Goal: Task Accomplishment & Management: Use online tool/utility

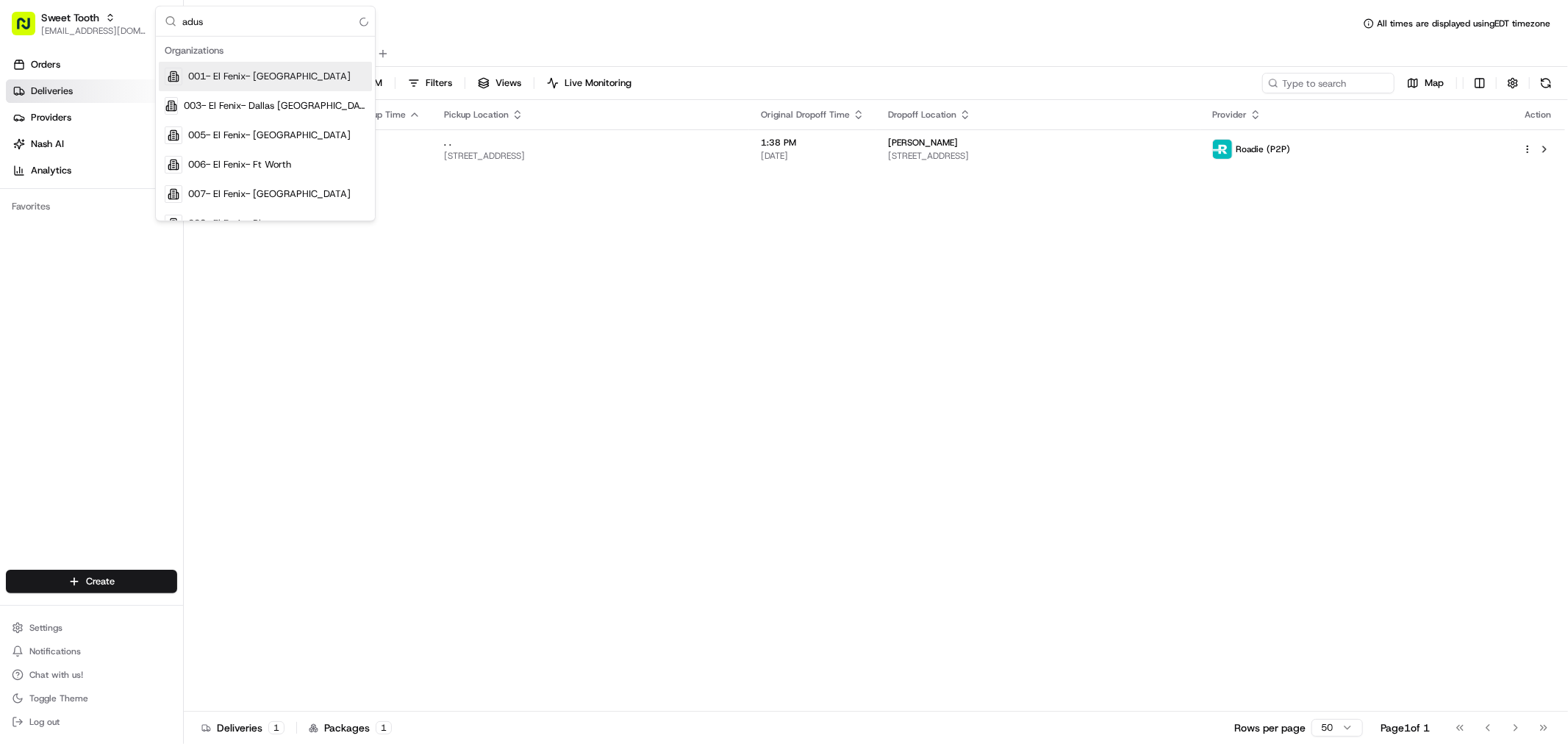
type input "adusa"
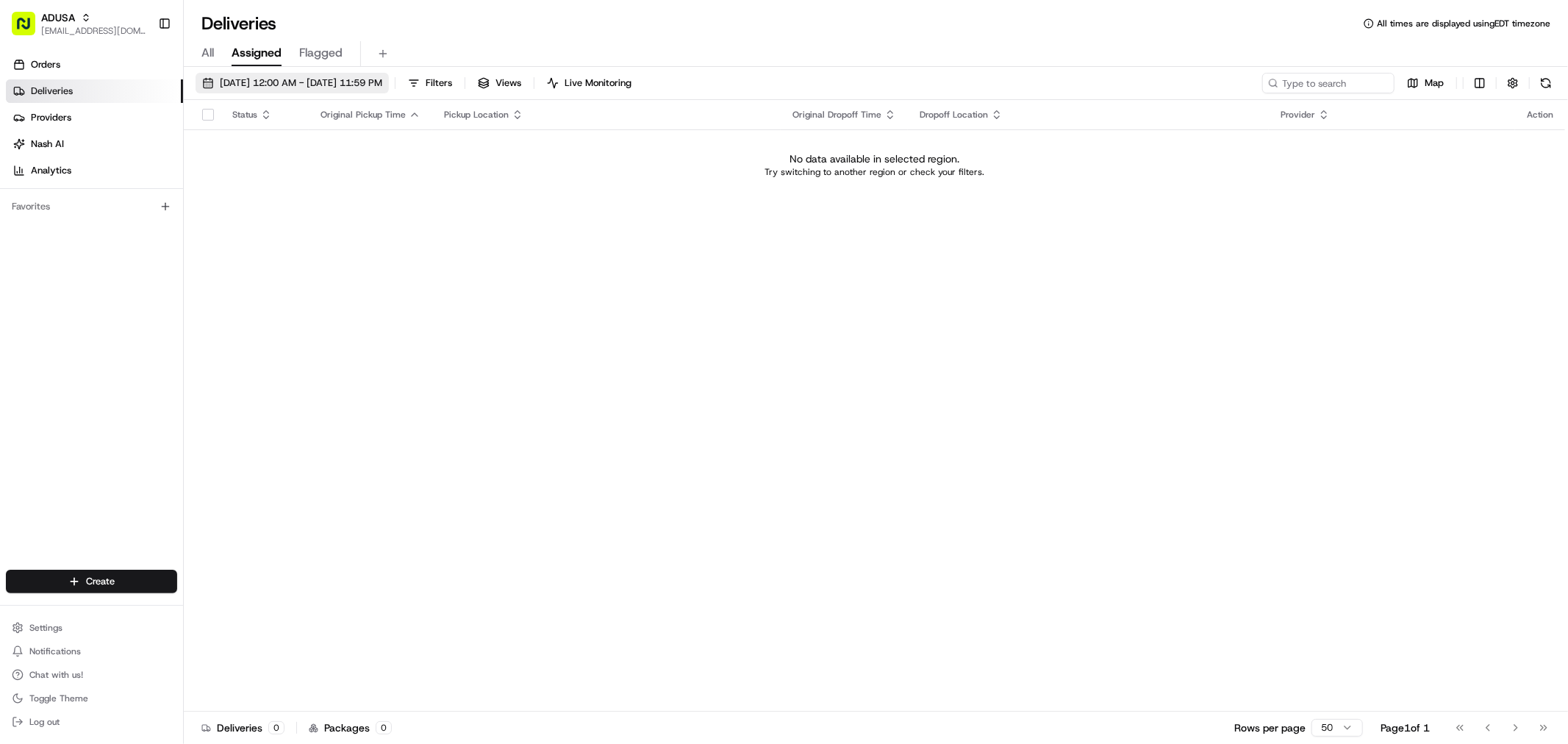
click at [278, 82] on span "[DATE] 12:00 AM - [DATE] 11:59 PM" at bounding box center [300, 83] width 162 height 13
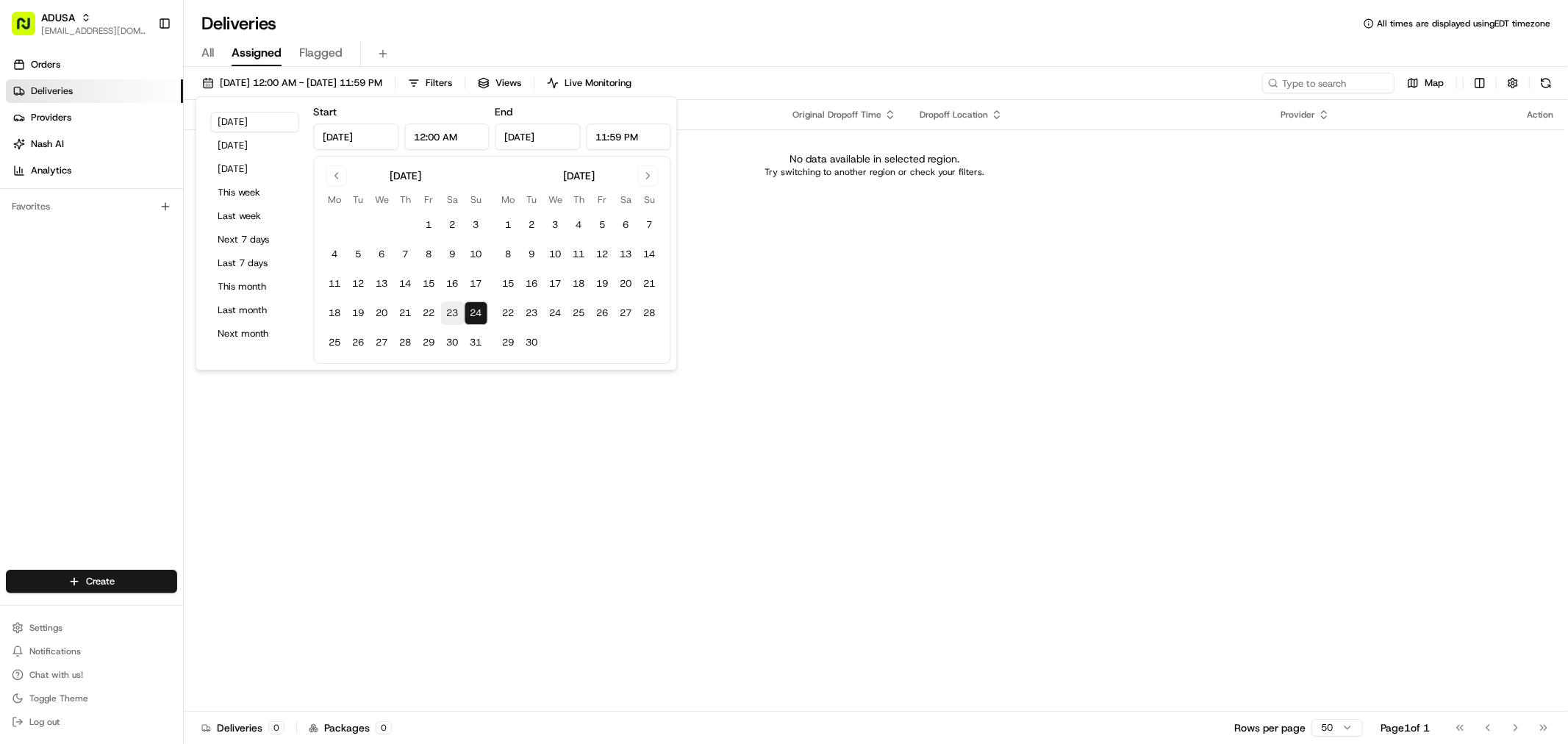
click at [444, 306] on button "23" at bounding box center [453, 313] width 23 height 23
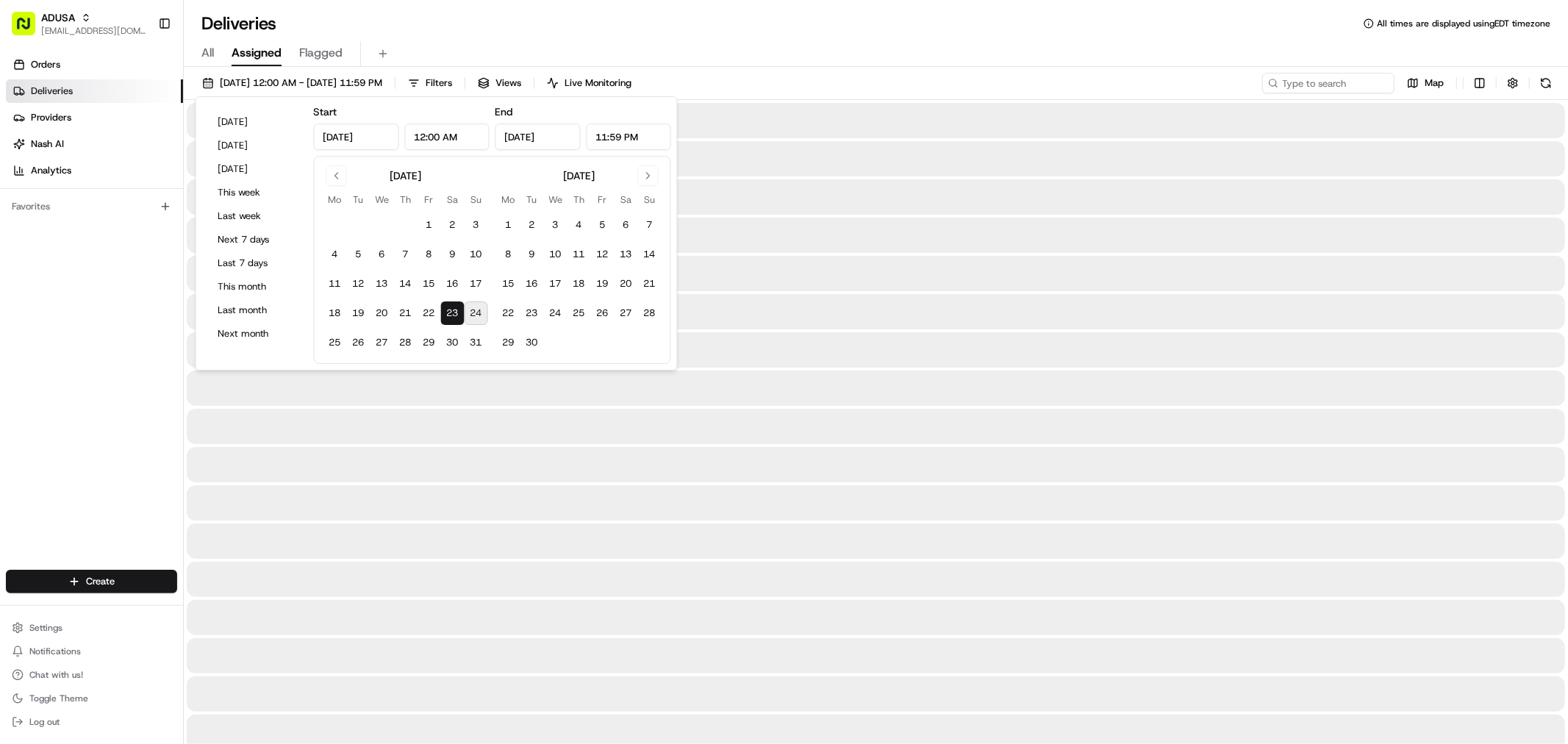
type input "[DATE]"
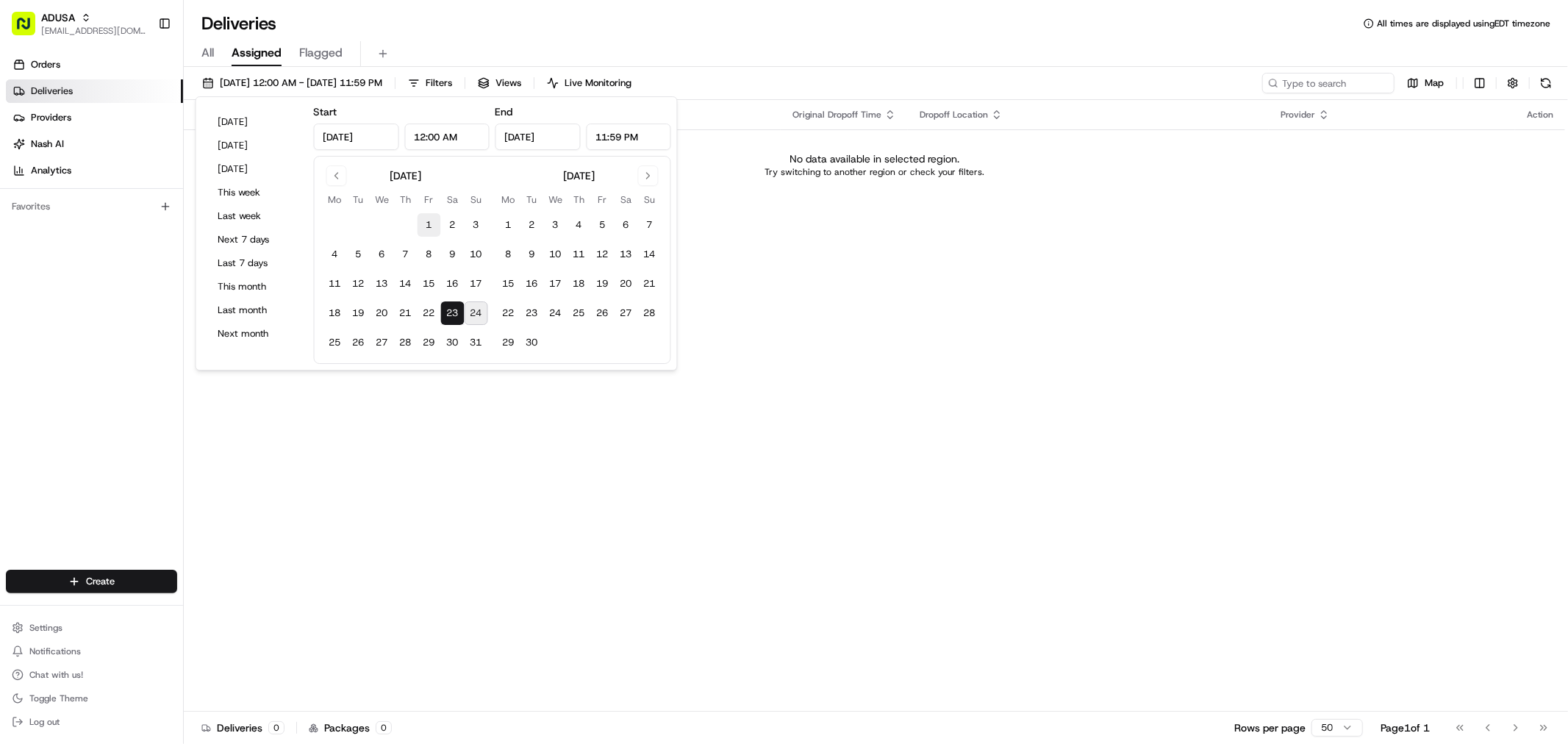
click at [422, 227] on button "1" at bounding box center [429, 225] width 23 height 23
click at [457, 311] on button "23" at bounding box center [453, 313] width 23 height 23
click at [436, 215] on button "1" at bounding box center [429, 225] width 23 height 23
type input "[DATE]"
click at [653, 37] on div "All Assigned Flagged" at bounding box center [876, 50] width 1384 height 32
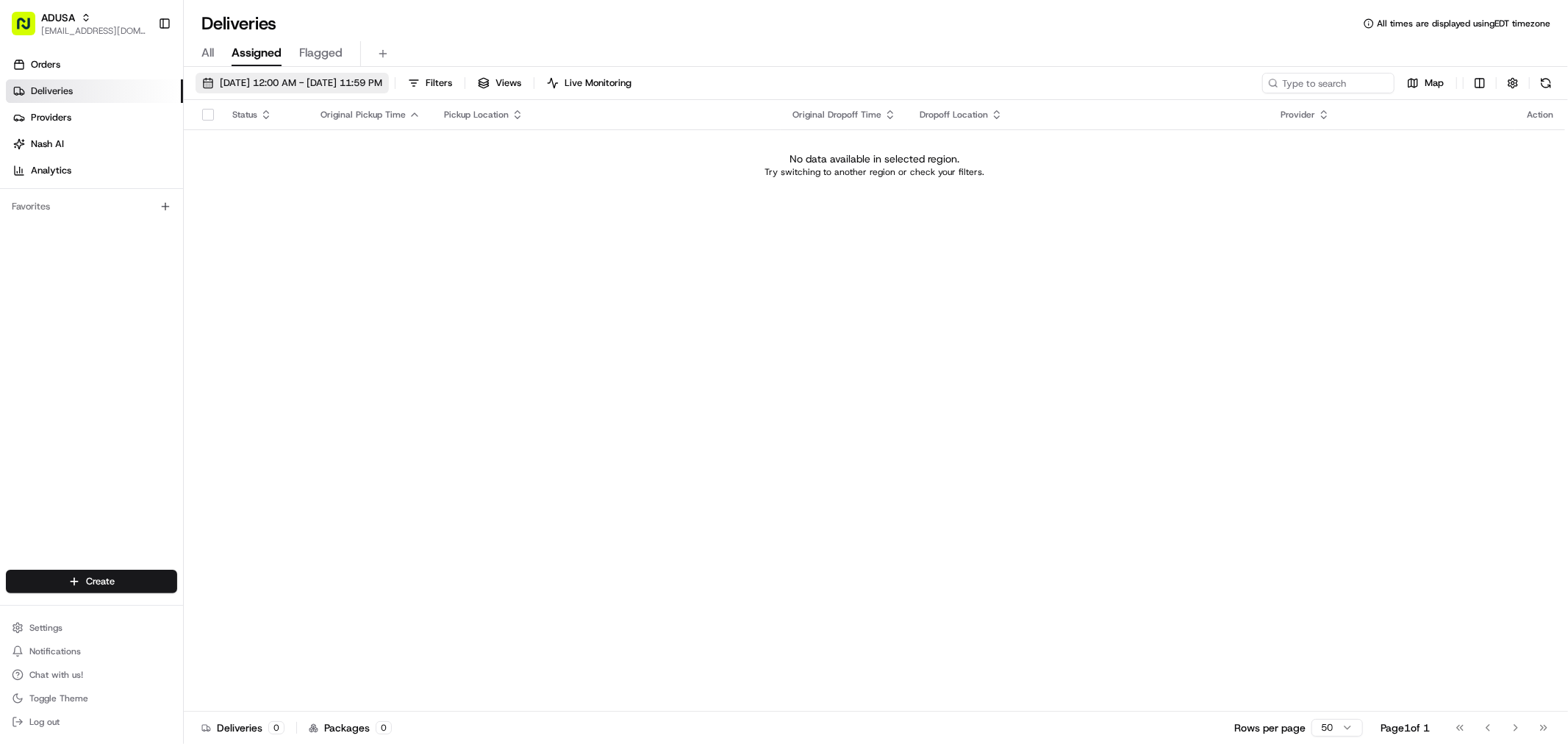
click at [264, 87] on span "[DATE] 12:00 AM - [DATE] 11:59 PM" at bounding box center [300, 83] width 162 height 13
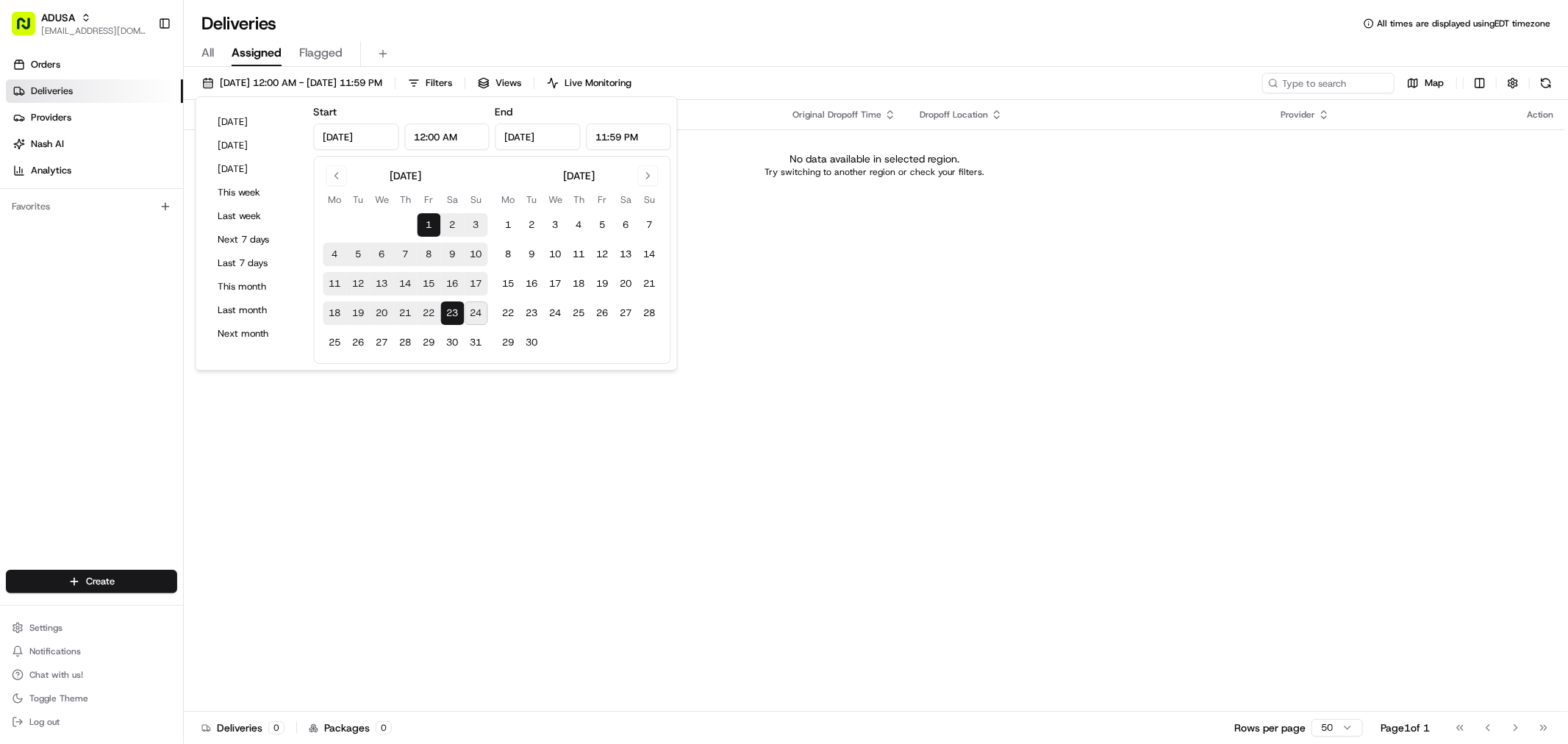
click at [831, 321] on div "Status Original Pickup Time Pickup Location Original Dropoff Time Dropoff Locat…" at bounding box center [874, 406] width 1381 height 612
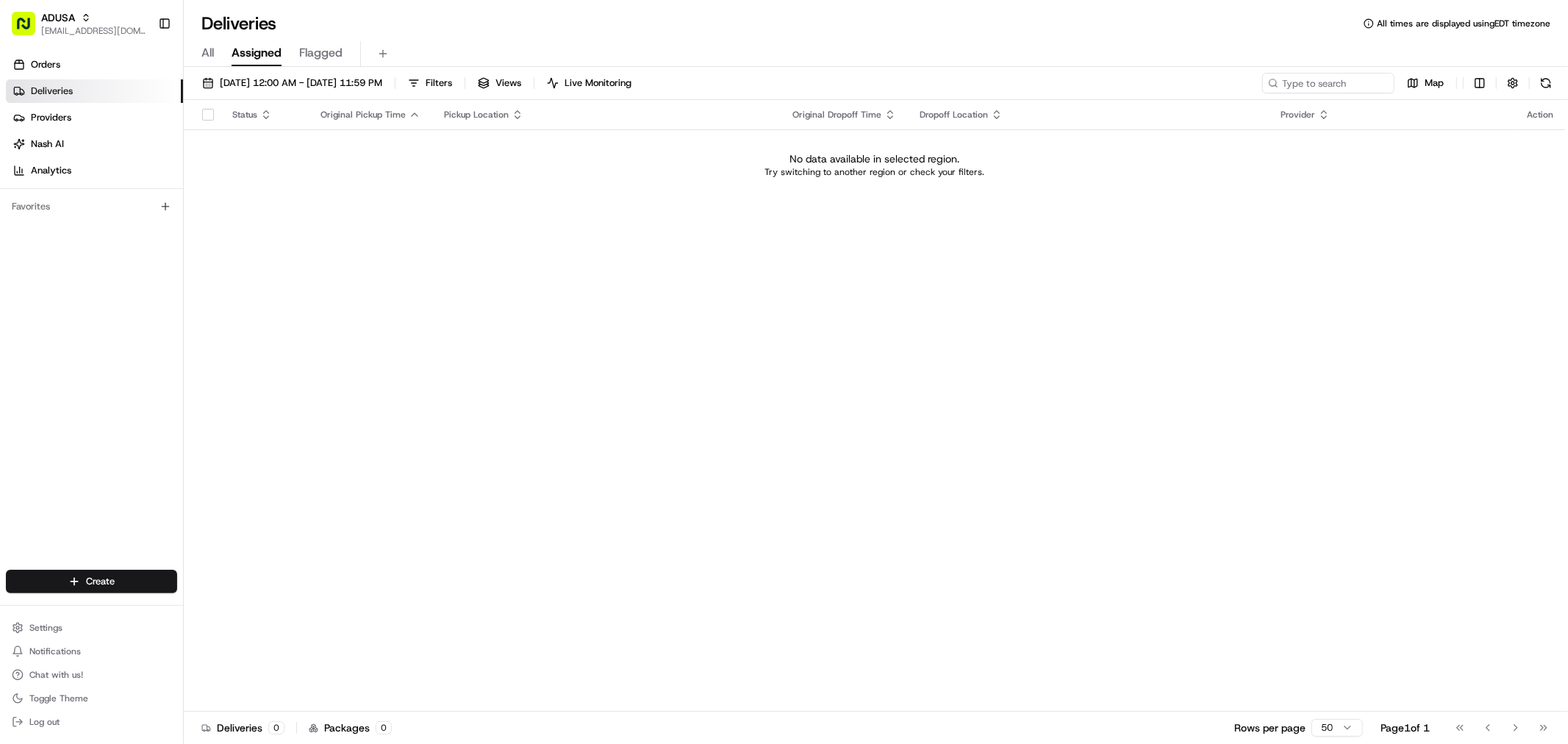
click at [204, 63] on button "All" at bounding box center [208, 54] width 12 height 25
click at [105, 71] on link "Orders" at bounding box center [95, 64] width 177 height 23
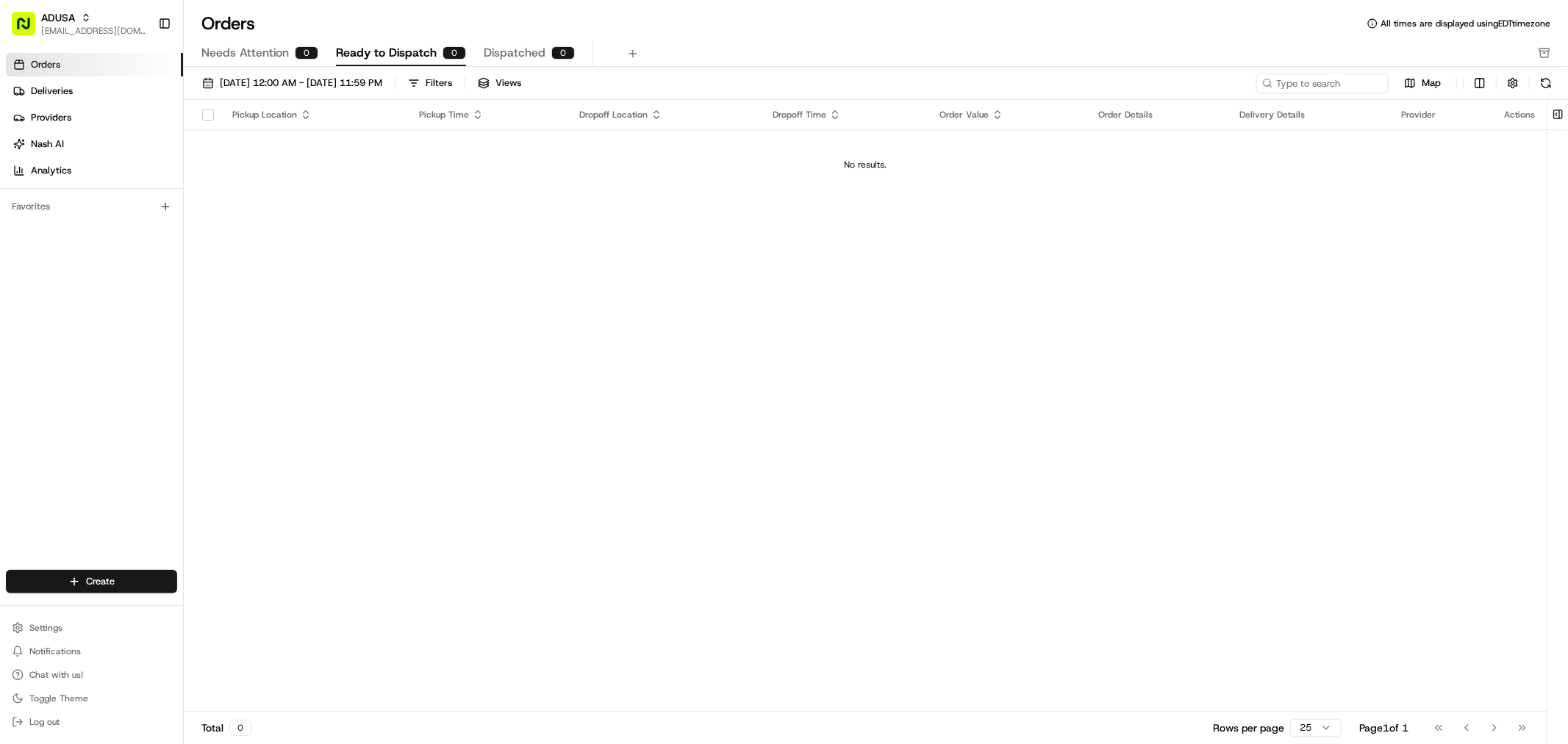
click at [233, 54] on span "Needs Attention" at bounding box center [245, 53] width 88 height 18
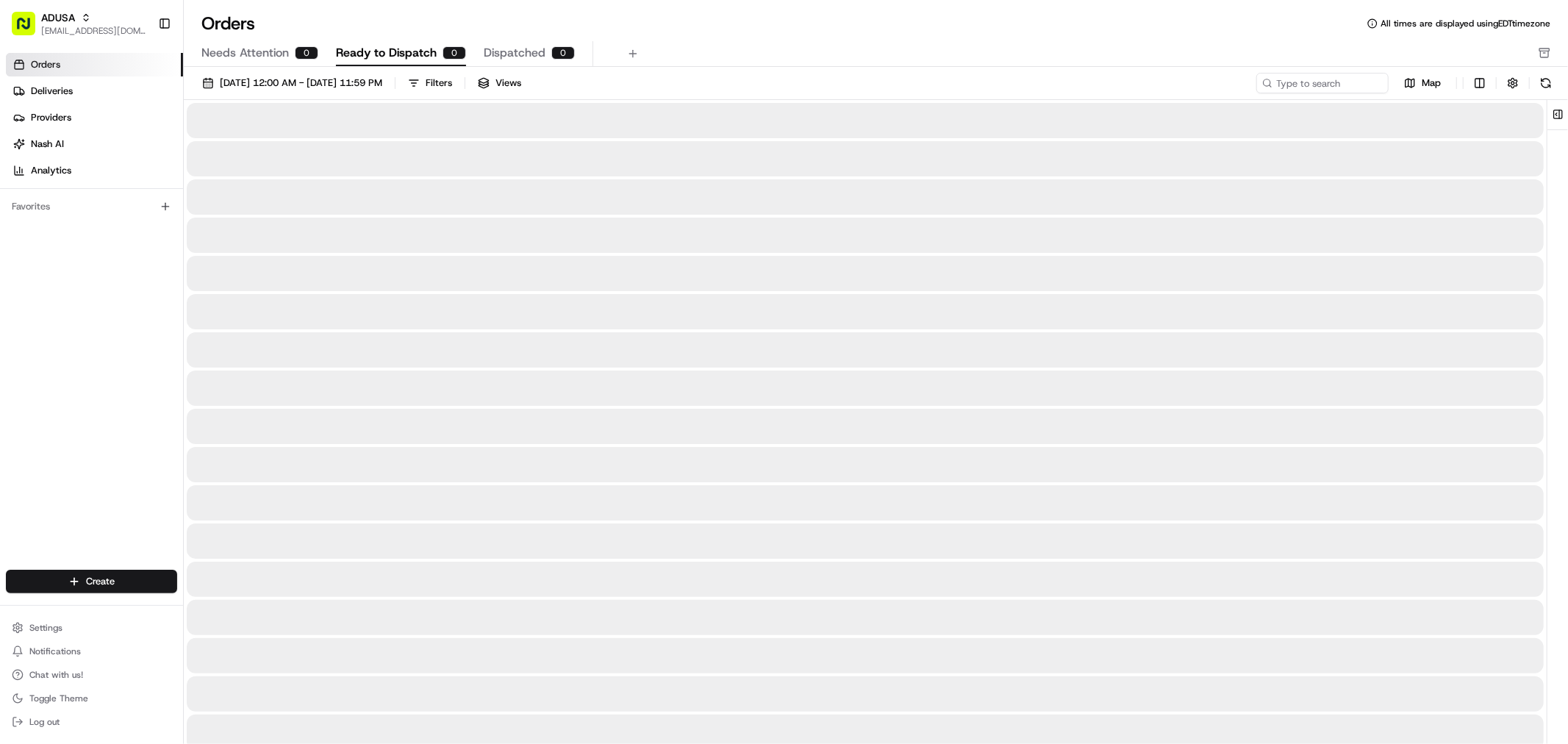
click at [397, 54] on span "Ready to Dispatch" at bounding box center [386, 53] width 101 height 18
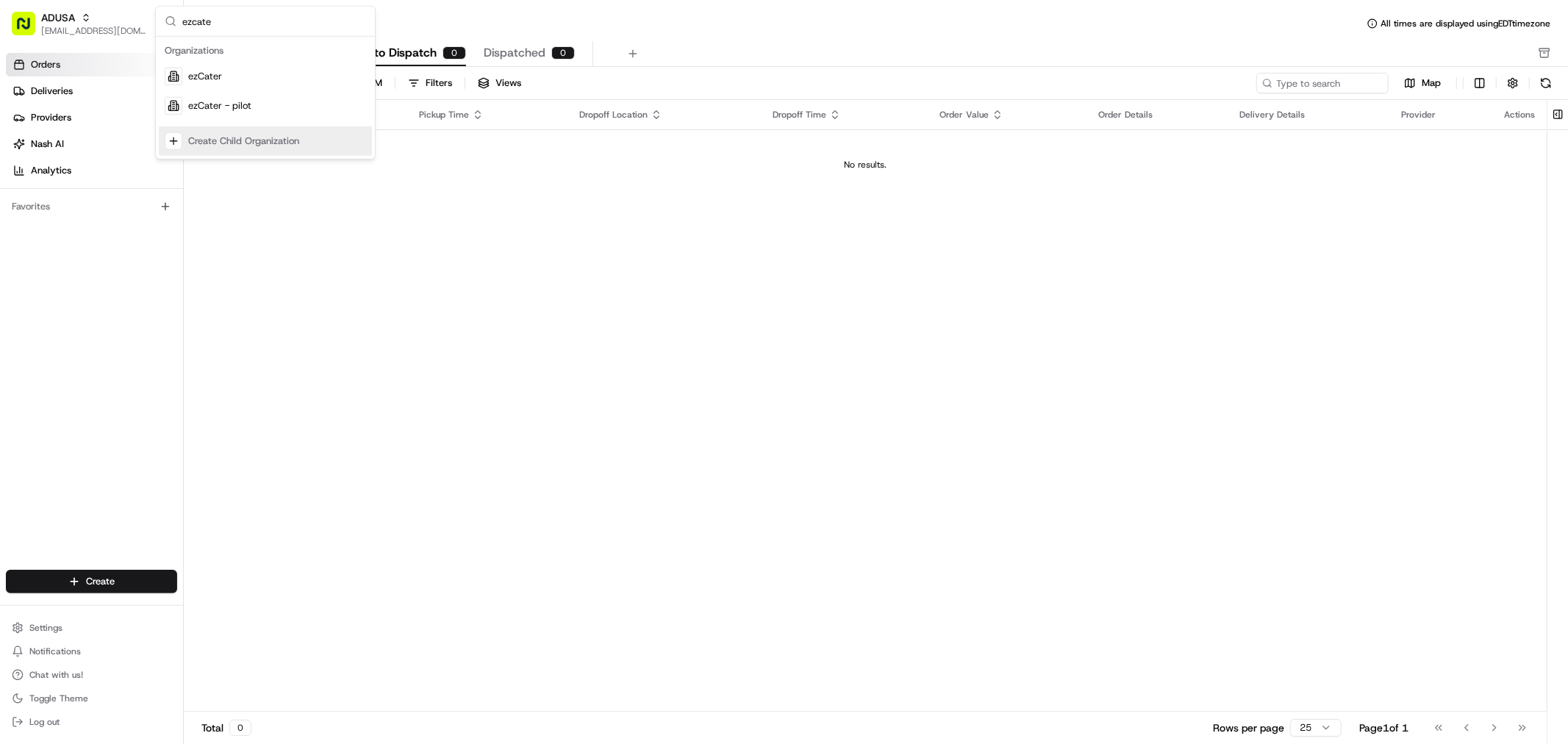
type input "ezcater"
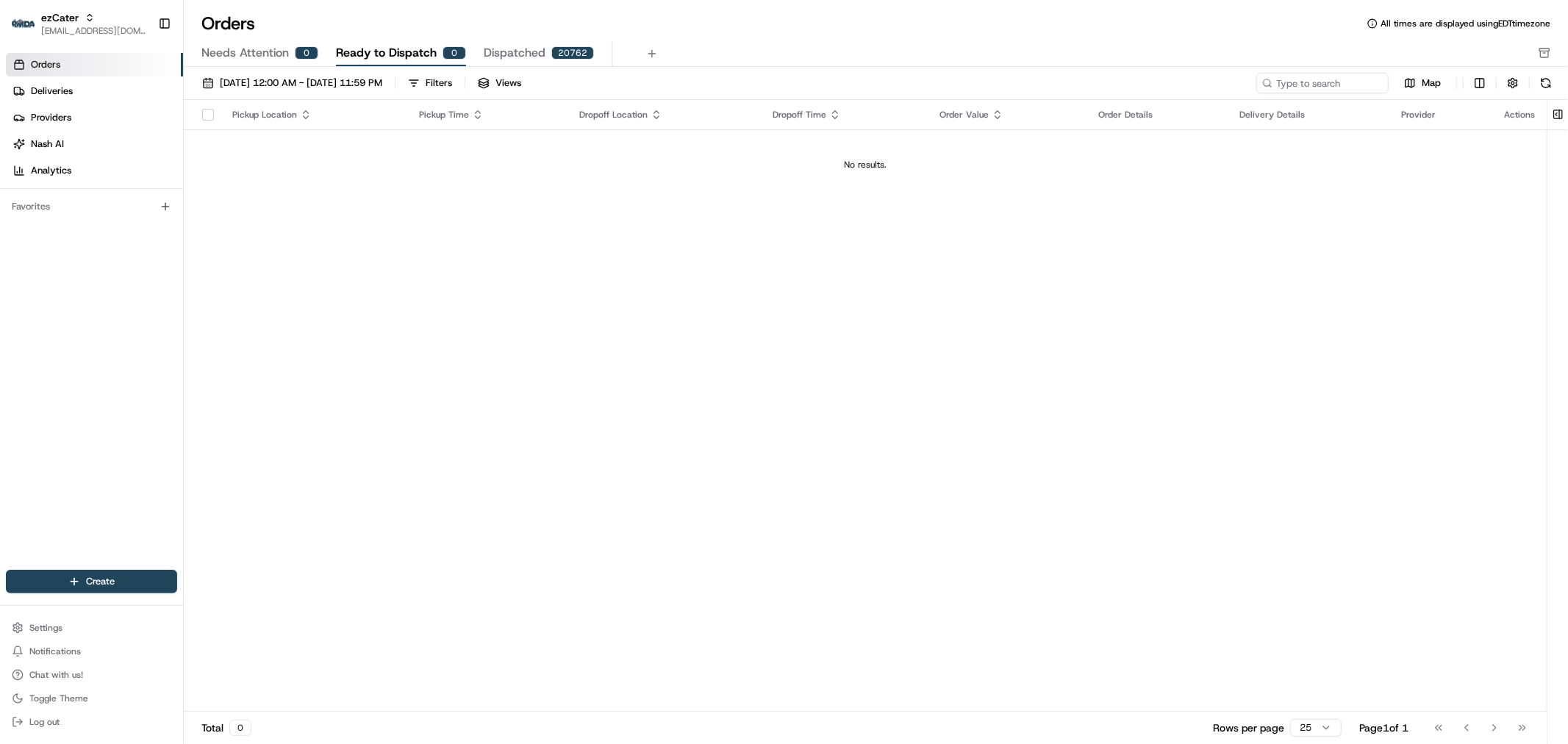
click at [325, 56] on div "Needs Attention 0 Ready to Dispatch 0 Dispatched 20762" at bounding box center [865, 54] width 1328 height 25
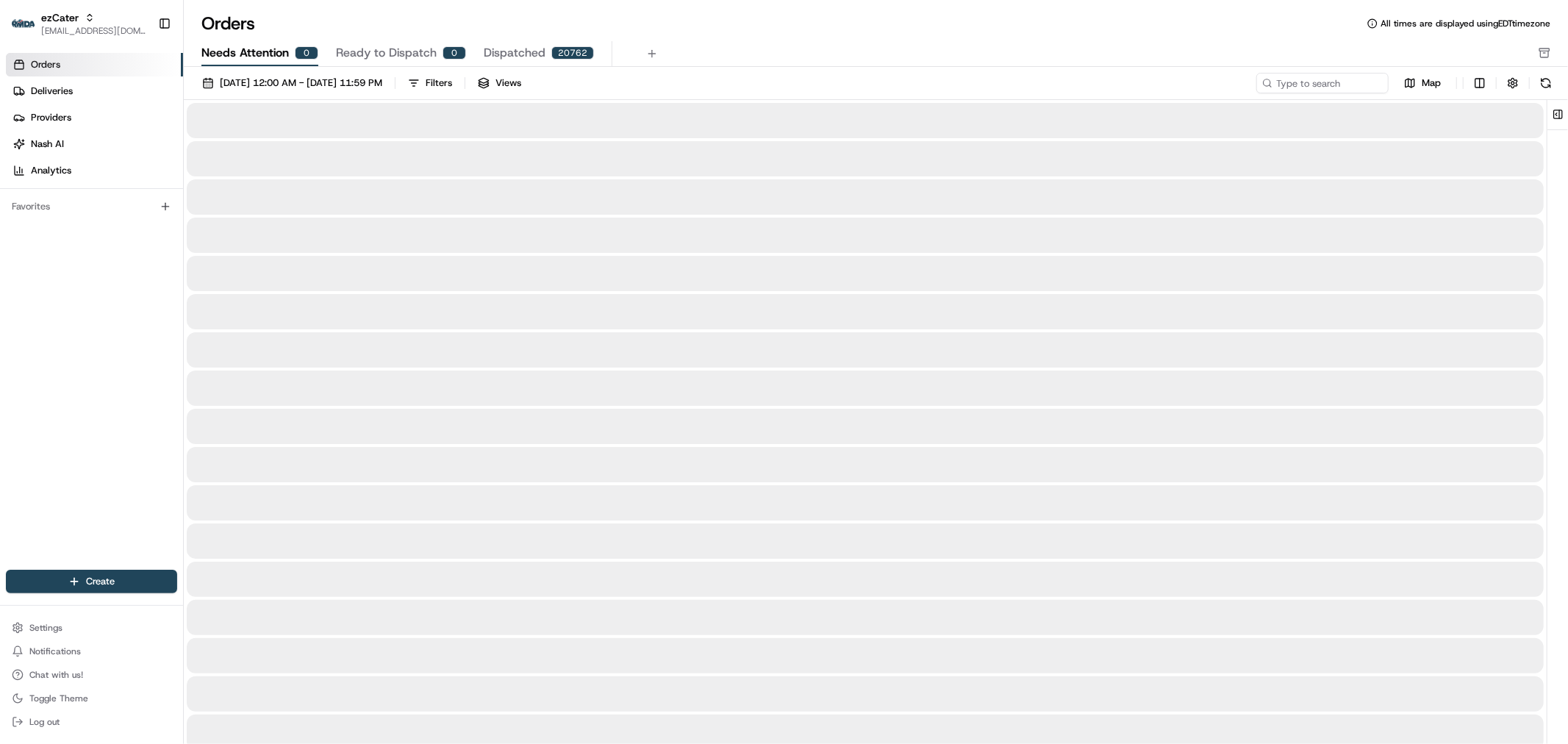
click at [258, 57] on span "Needs Attention" at bounding box center [245, 53] width 88 height 18
